Goal: Check status

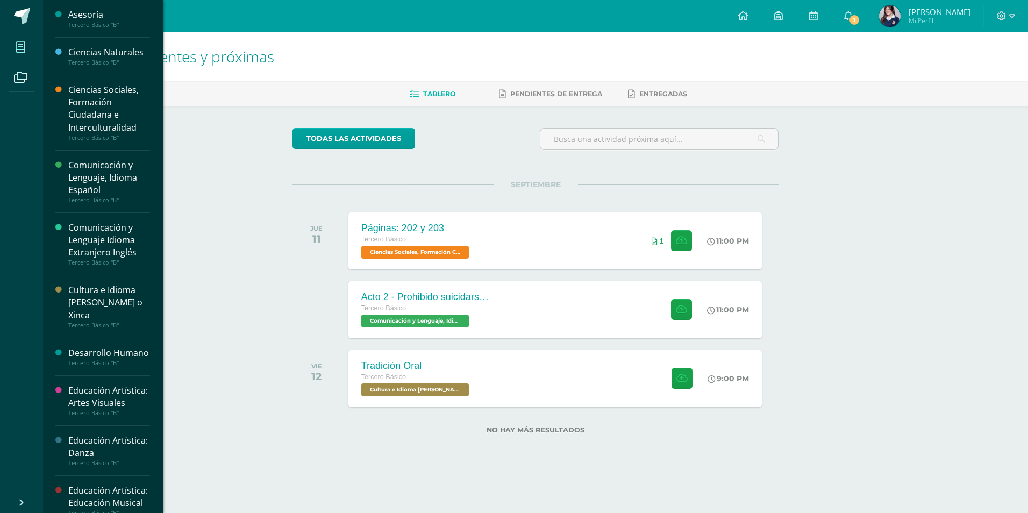
click at [10, 43] on span at bounding box center [21, 47] width 24 height 24
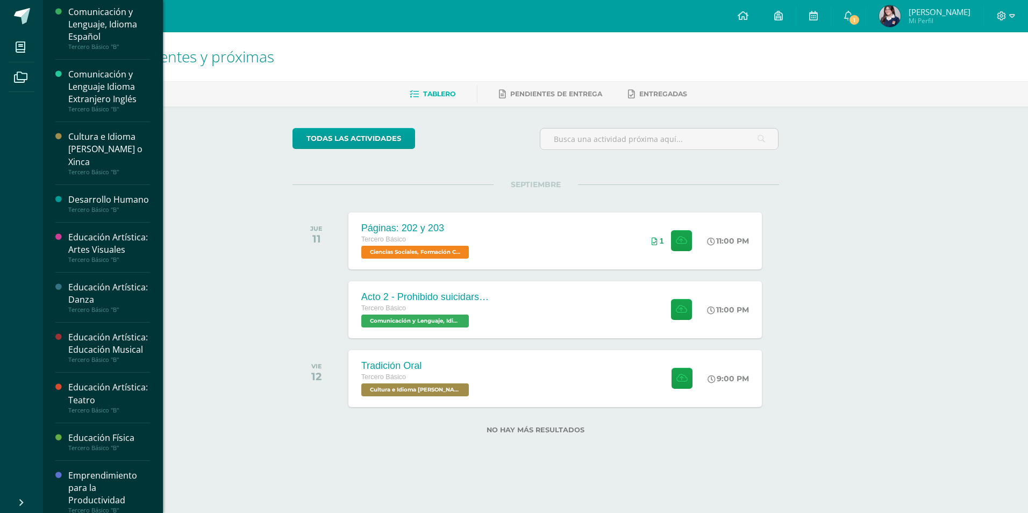
scroll to position [269, 0]
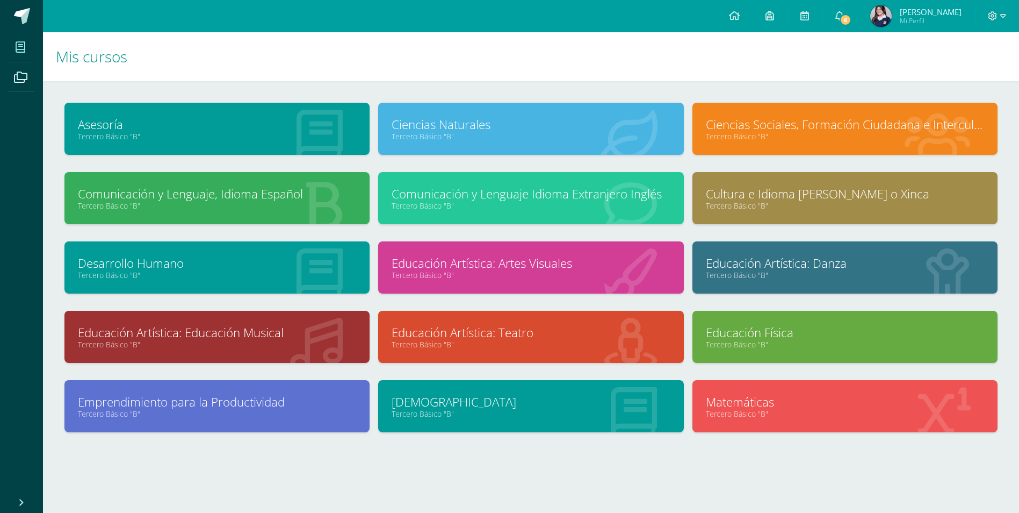
scroll to position [4, 0]
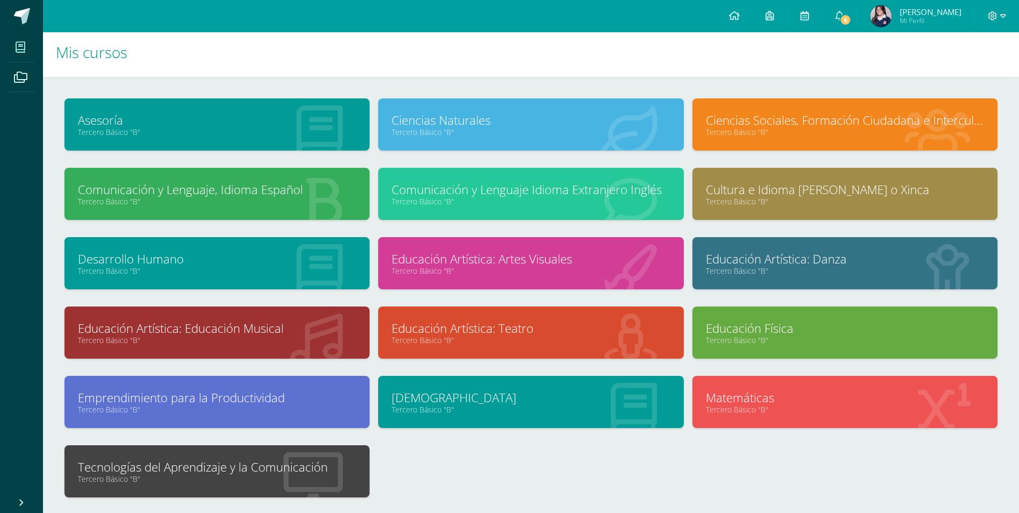
click at [282, 480] on link "Tercero Básico "B"" at bounding box center [217, 478] width 278 height 10
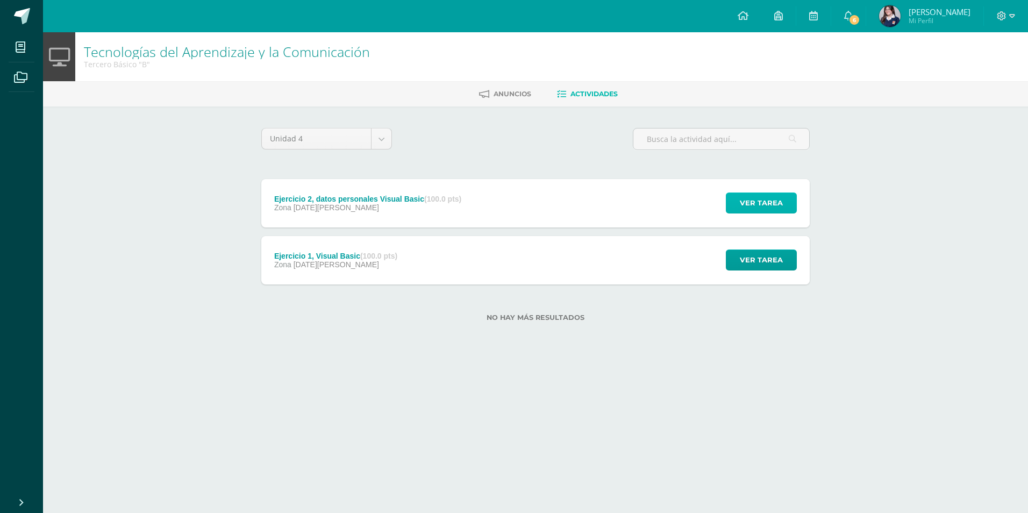
click at [749, 200] on span "Ver tarea" at bounding box center [760, 203] width 43 height 20
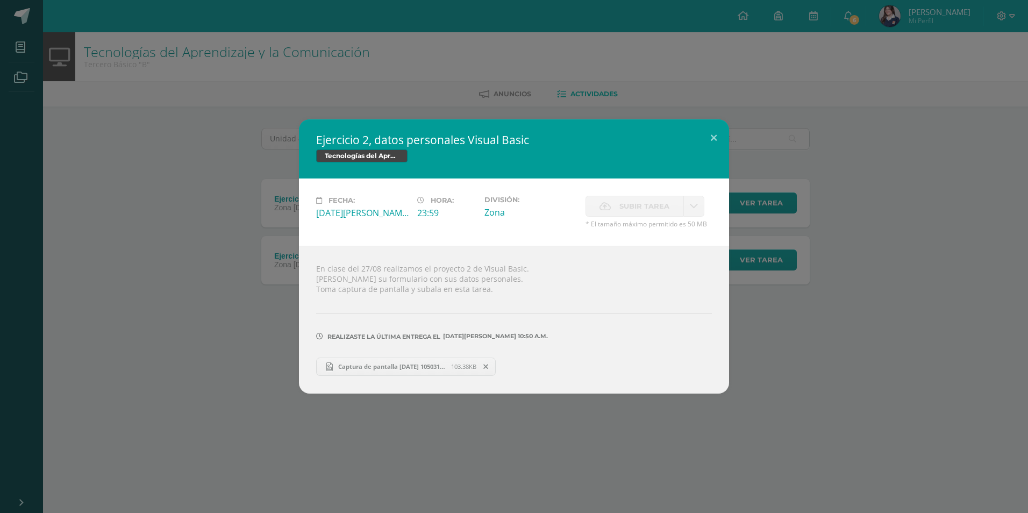
click at [393, 367] on span "Captura de pantalla [DATE] 105031.png" at bounding box center [392, 366] width 118 height 8
